Goal: Information Seeking & Learning: Learn about a topic

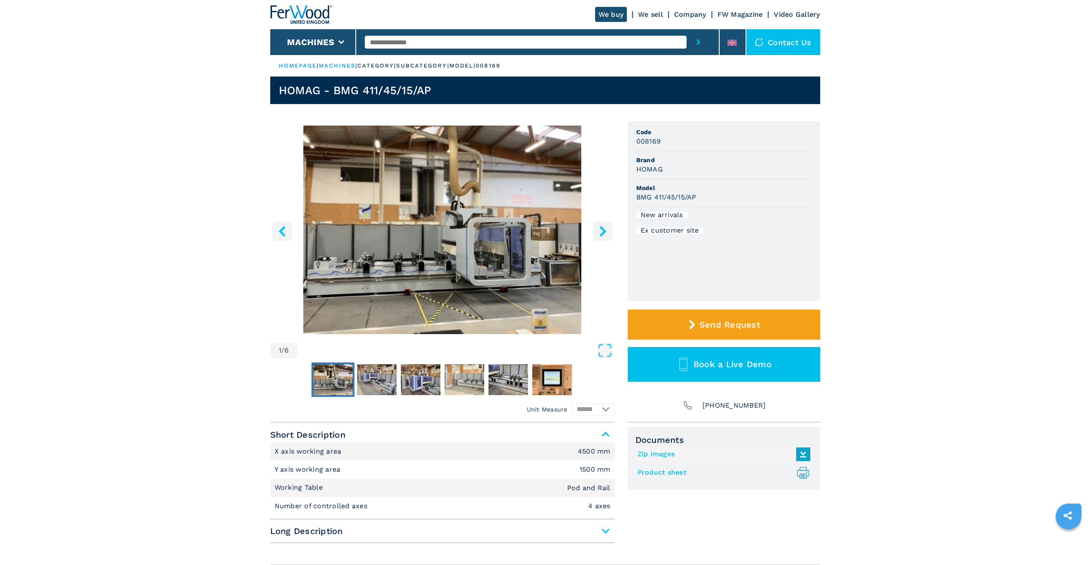
click at [603, 230] on icon "right-button" at bounding box center [602, 231] width 7 height 11
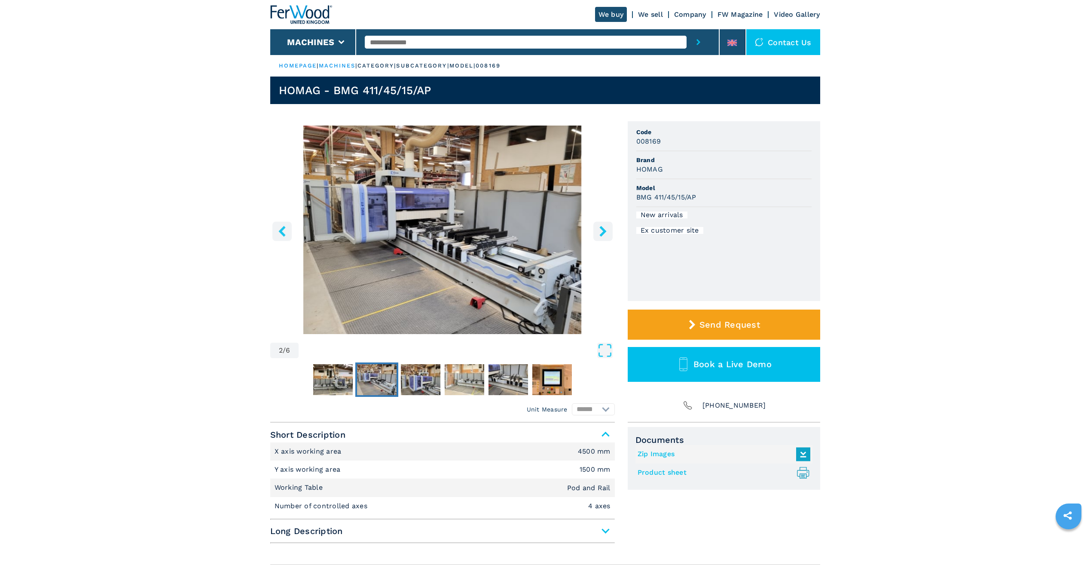
click at [603, 230] on icon "right-button" at bounding box center [602, 231] width 7 height 11
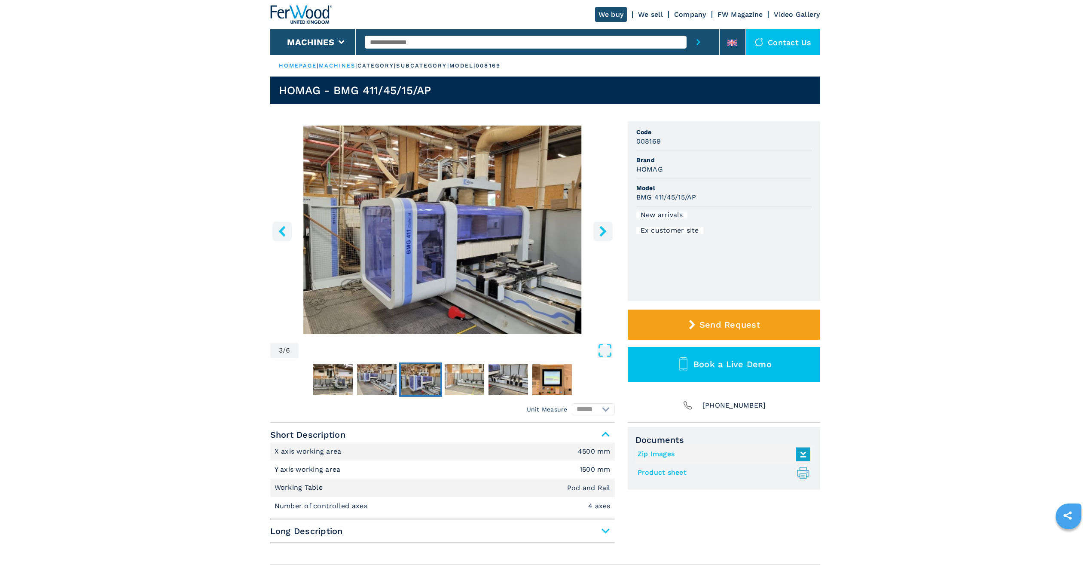
click at [603, 230] on icon "right-button" at bounding box center [602, 231] width 7 height 11
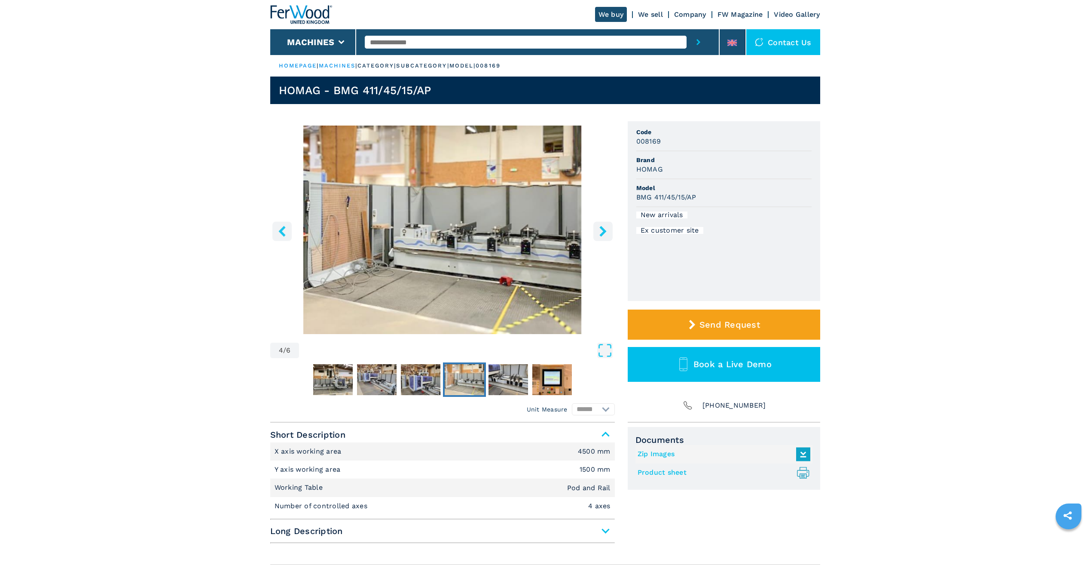
click at [603, 230] on icon "right-button" at bounding box center [602, 231] width 7 height 11
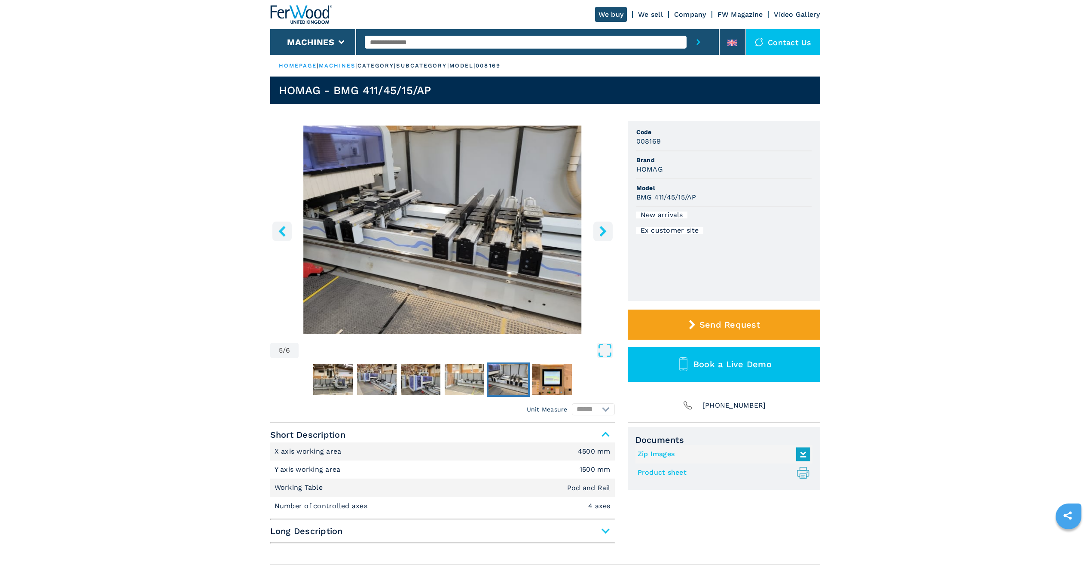
click at [603, 230] on icon "right-button" at bounding box center [602, 231] width 7 height 11
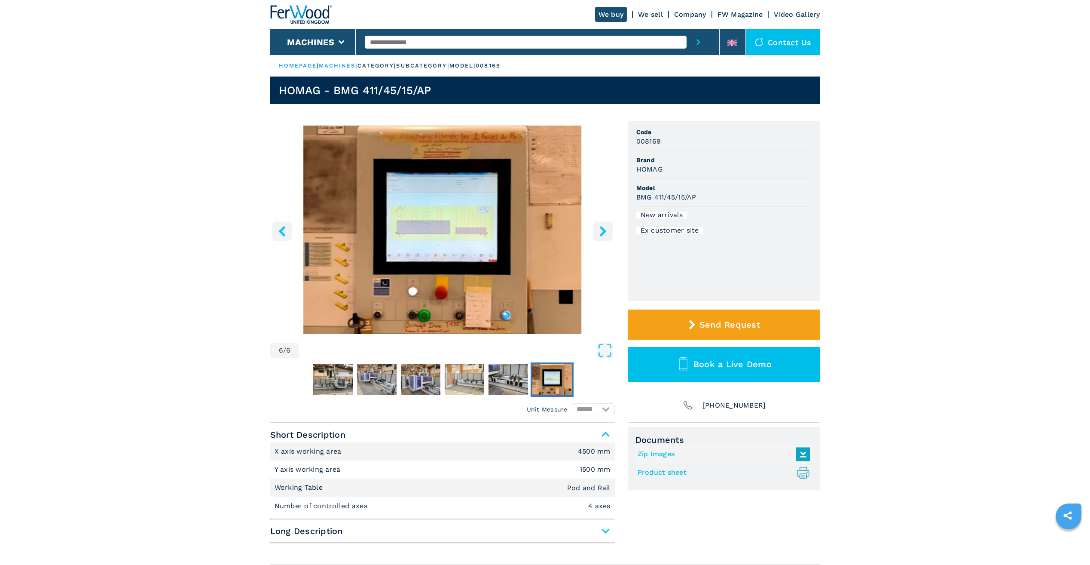
click at [603, 230] on icon "right-button" at bounding box center [602, 231] width 7 height 11
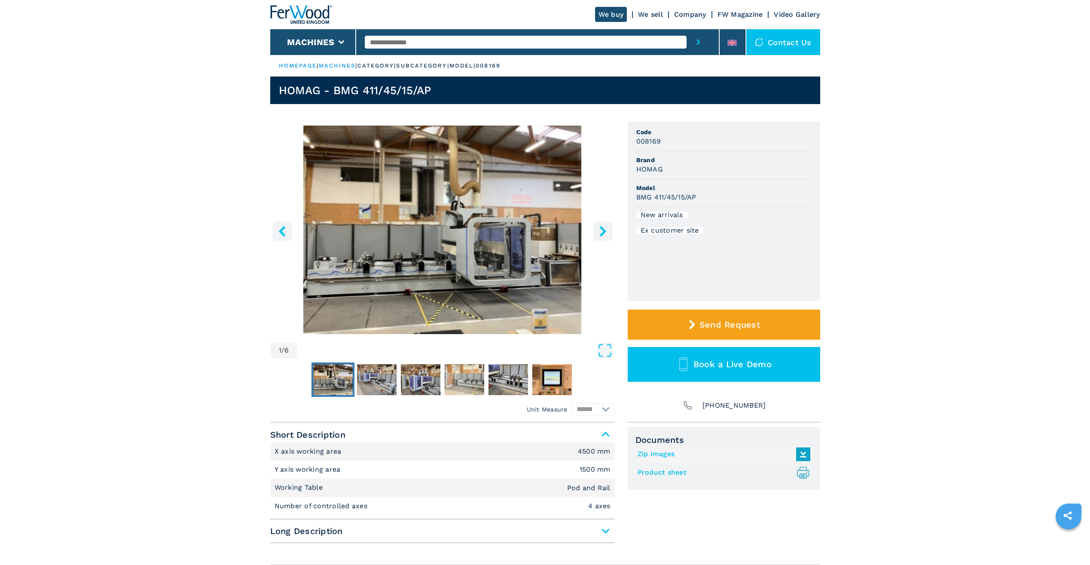
click at [603, 230] on icon "right-button" at bounding box center [602, 231] width 7 height 11
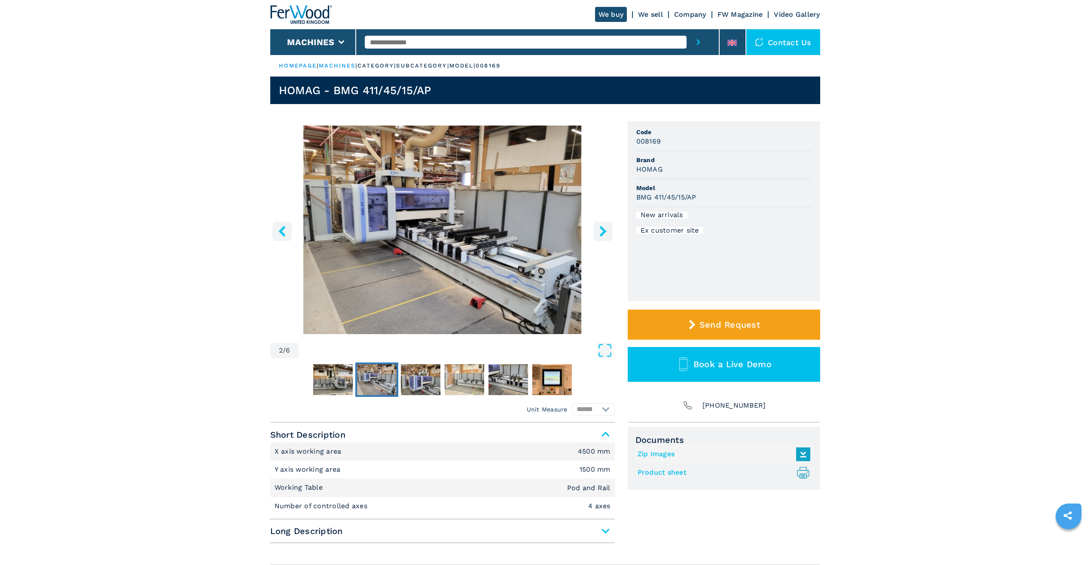
click at [603, 230] on icon "right-button" at bounding box center [602, 231] width 7 height 11
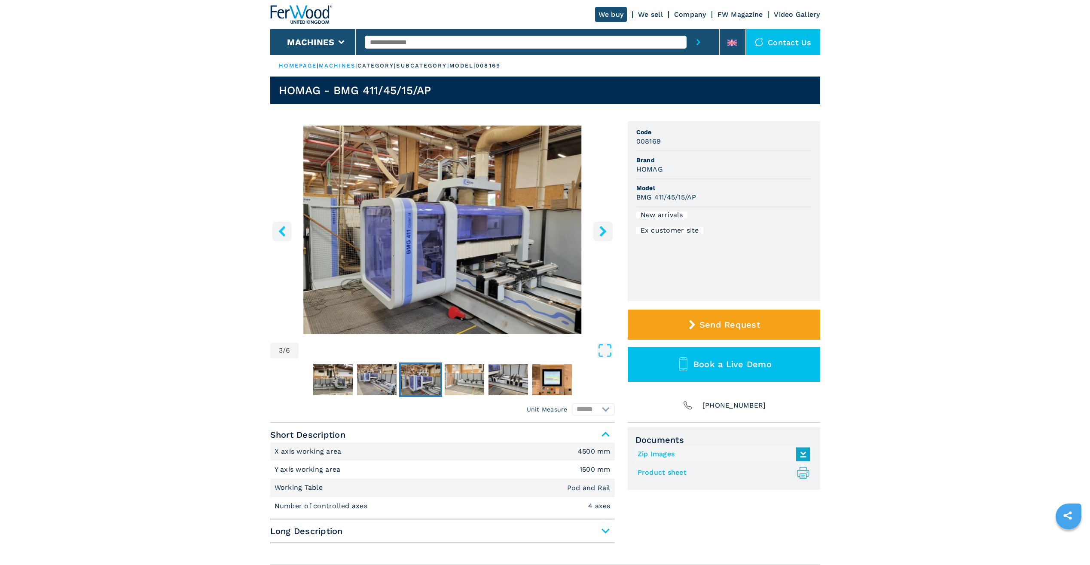
click at [603, 230] on icon "right-button" at bounding box center [602, 231] width 7 height 11
